Goal: Task Accomplishment & Management: Manage account settings

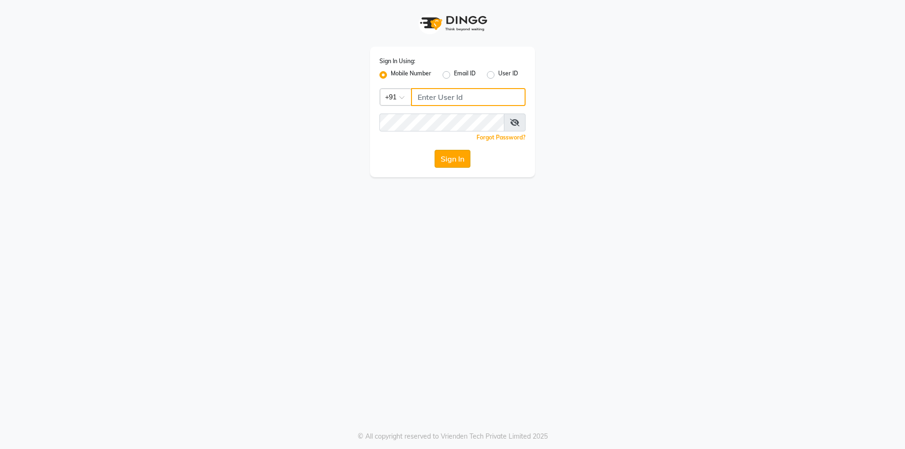
type input "7715996111"
click at [448, 164] on button "Sign In" at bounding box center [453, 159] width 36 height 18
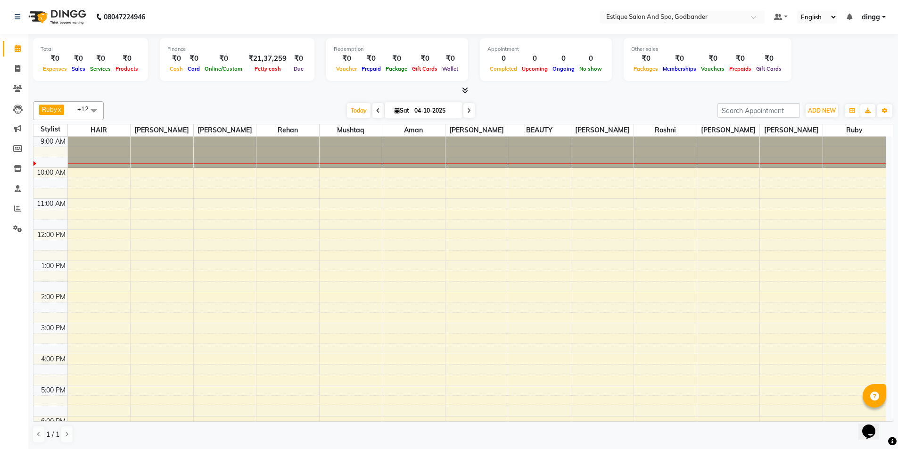
click at [61, 108] on link "x" at bounding box center [59, 110] width 4 height 8
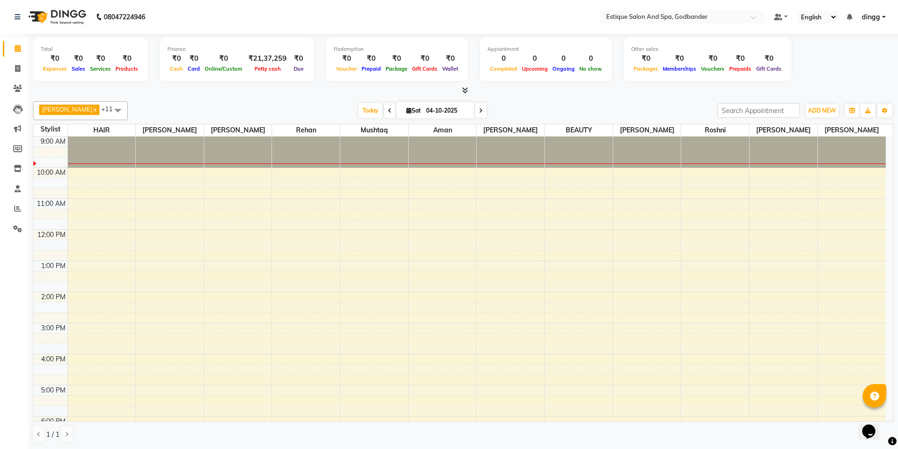
click at [61, 107] on span "[PERSON_NAME]" at bounding box center [67, 110] width 50 height 8
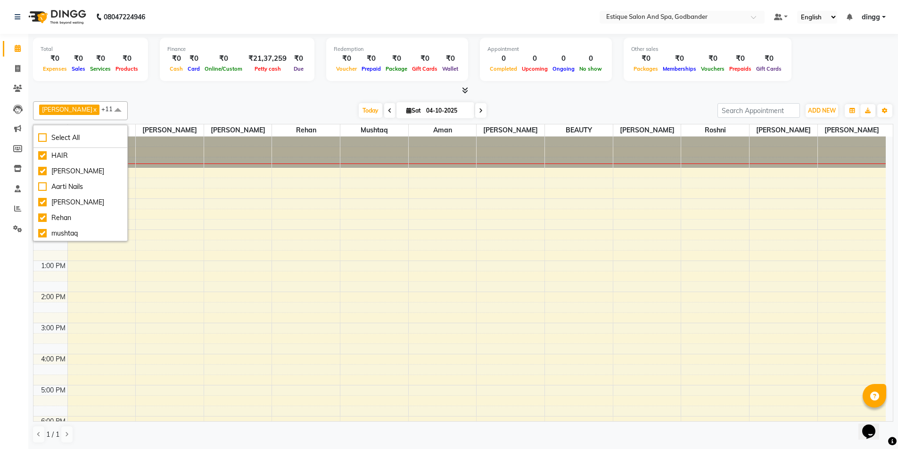
click at [296, 108] on div "Today Sat 04-10-2025" at bounding box center [422, 111] width 580 height 14
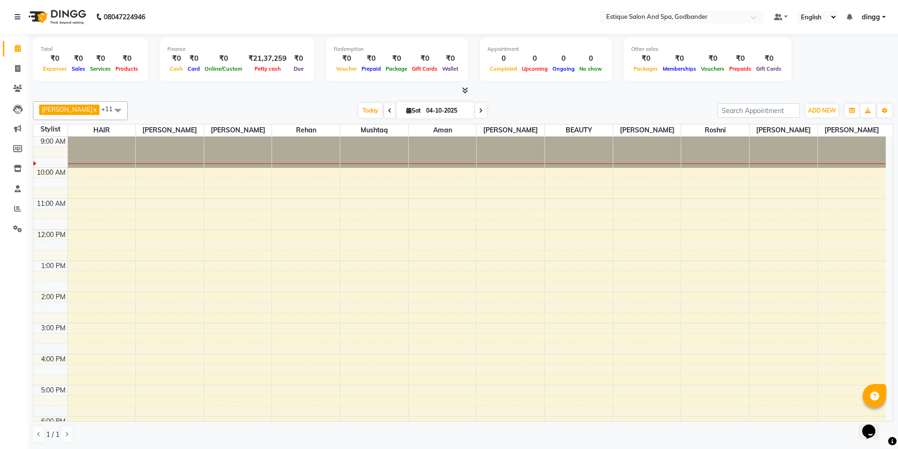
click at [450, 114] on input "04-10-2025" at bounding box center [446, 111] width 47 height 14
select select "10"
select select "2025"
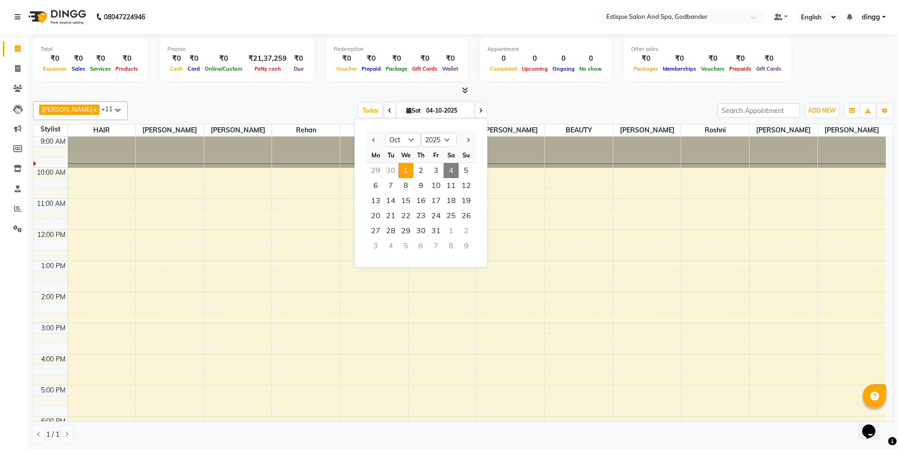
click at [403, 169] on span "1" at bounding box center [405, 170] width 15 height 15
type input "01-10-2025"
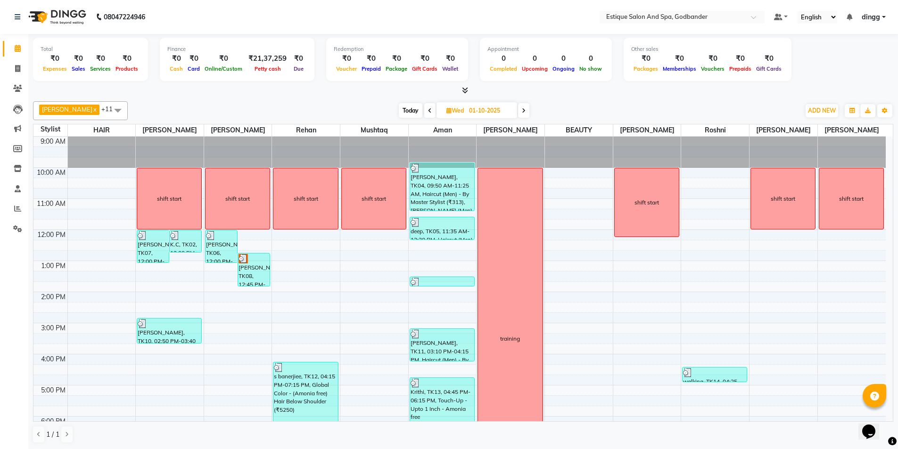
click at [466, 113] on input "01-10-2025" at bounding box center [489, 111] width 47 height 14
select select "10"
select select "2025"
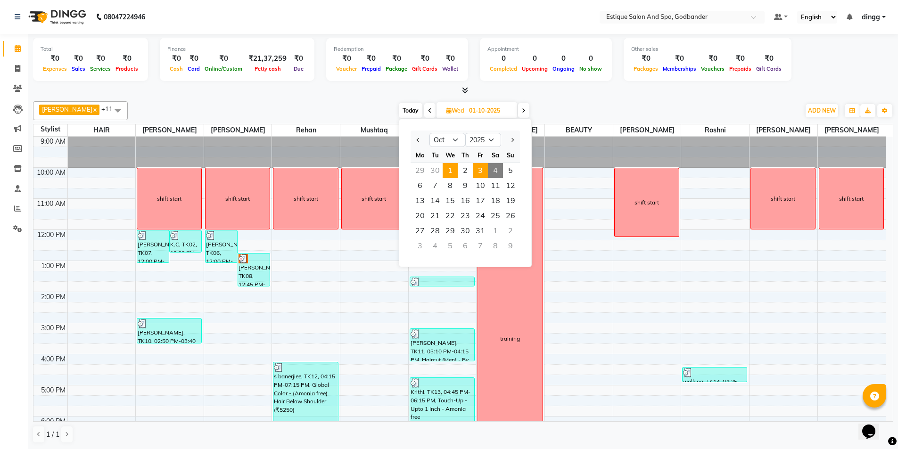
click at [478, 169] on span "3" at bounding box center [480, 170] width 15 height 15
type input "03-10-2025"
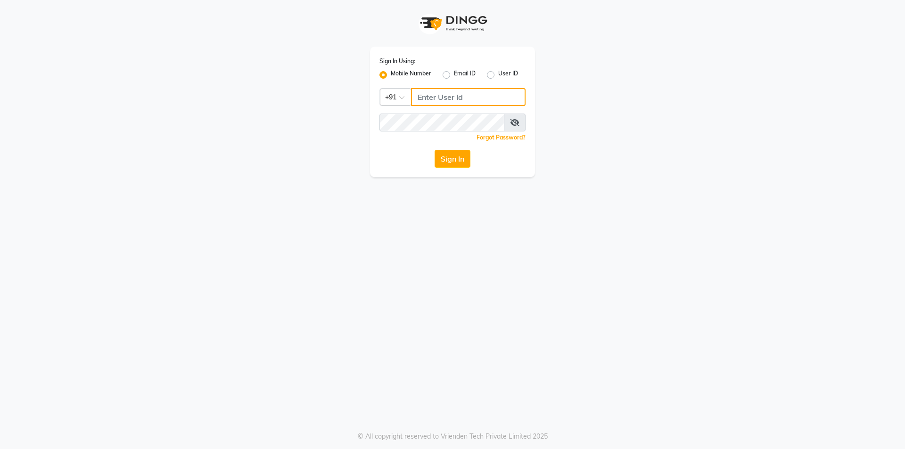
type input "7715996111"
click at [465, 99] on input "7715996111" at bounding box center [468, 97] width 115 height 18
click at [435, 150] on button "Sign In" at bounding box center [453, 159] width 36 height 18
click at [449, 100] on input "7715996111" at bounding box center [468, 97] width 115 height 18
click at [488, 97] on input "771111" at bounding box center [468, 97] width 115 height 18
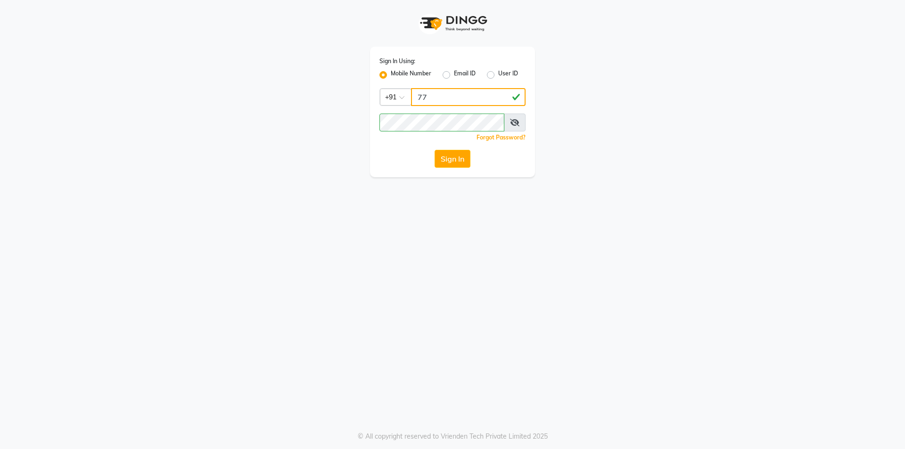
type input "7"
type input "7045207023"
click at [452, 162] on button "Sign In" at bounding box center [453, 159] width 36 height 18
click at [448, 160] on button "Sign In" at bounding box center [453, 159] width 36 height 18
click at [511, 122] on icon at bounding box center [514, 123] width 9 height 8
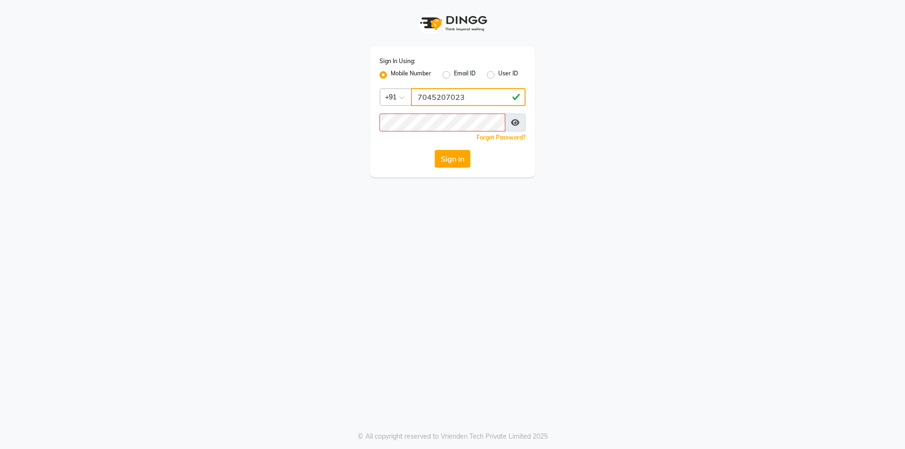
click at [500, 97] on input "7045207023" at bounding box center [468, 97] width 115 height 18
click at [460, 154] on button "Sign In" at bounding box center [453, 159] width 36 height 18
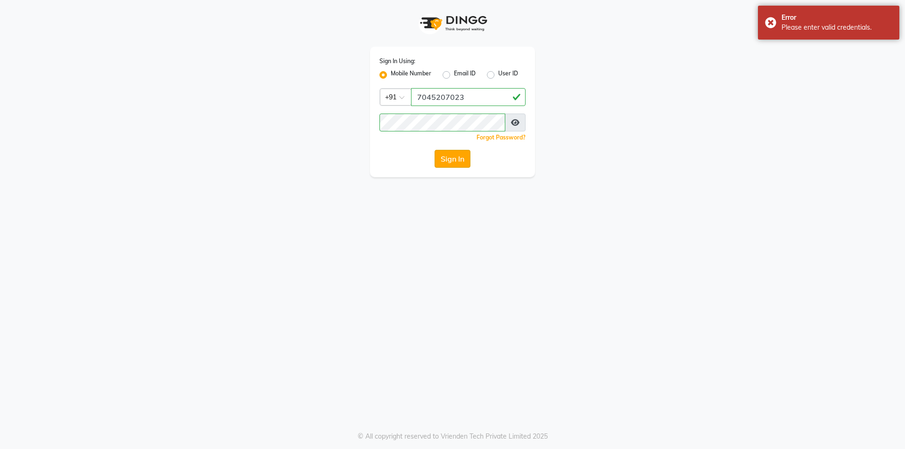
click at [454, 159] on button "Sign In" at bounding box center [453, 159] width 36 height 18
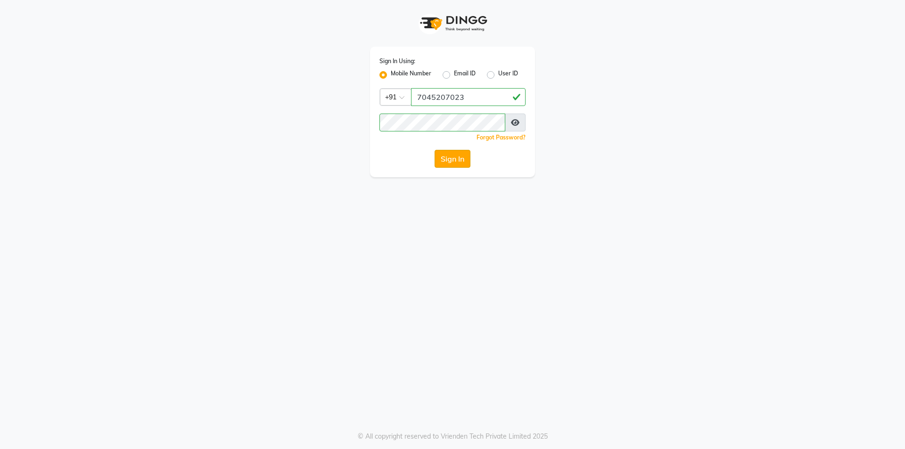
click at [449, 155] on button "Sign In" at bounding box center [453, 159] width 36 height 18
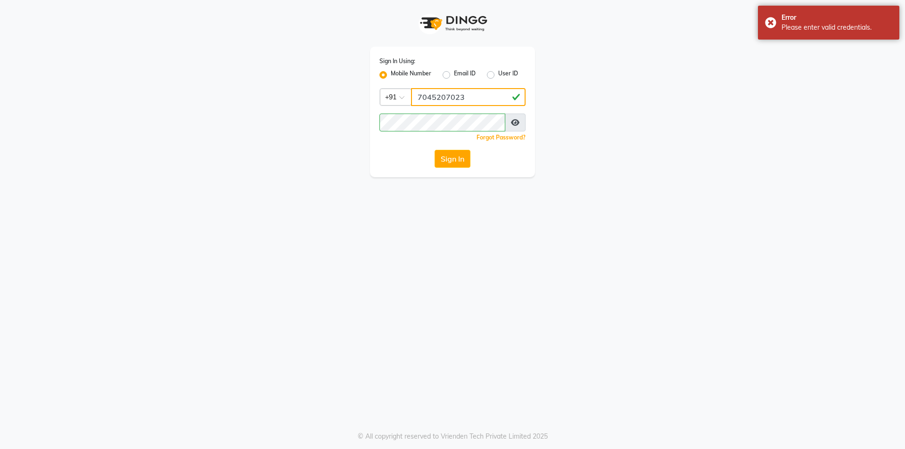
drag, startPoint x: 430, startPoint y: 102, endPoint x: 429, endPoint y: 113, distance: 10.9
click at [429, 113] on div "Sign In Using: Mobile Number Email ID User ID Country Code × +91 7045207023 Rem…" at bounding box center [452, 112] width 165 height 131
